Goal: Information Seeking & Learning: Learn about a topic

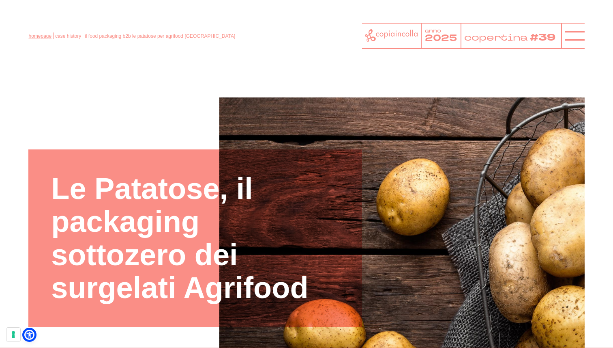
click at [33, 34] on link "homepage" at bounding box center [39, 36] width 23 height 6
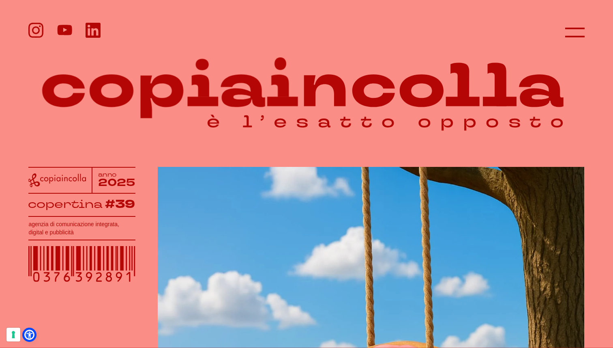
click at [585, 27] on header at bounding box center [306, 26] width 613 height 52
click at [573, 32] on line at bounding box center [574, 32] width 19 height 0
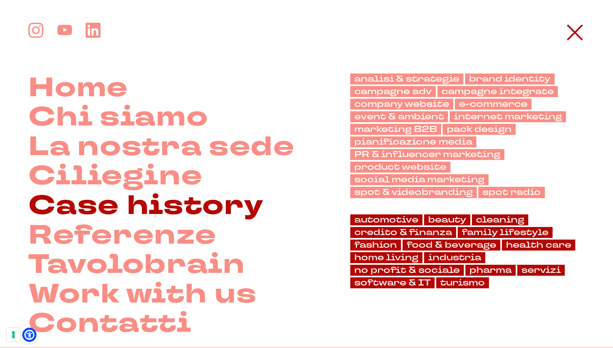
click at [201, 207] on link "Case history" at bounding box center [145, 206] width 235 height 30
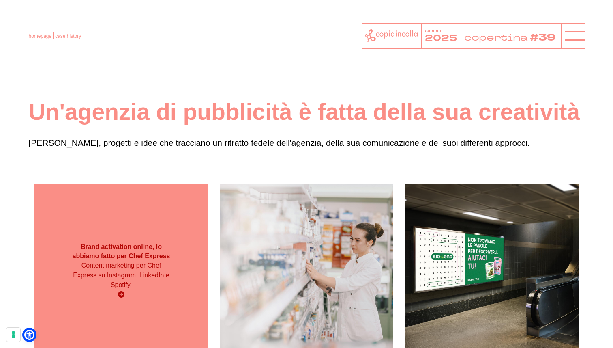
click at [150, 224] on div "Brand activation online, lo abbiamo fatto per Chef Express Content marketing pe…" at bounding box center [120, 270] width 173 height 173
